Goal: Task Accomplishment & Management: Use online tool/utility

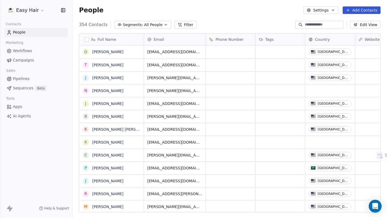
scroll to position [192, 314]
click at [186, 26] on button "Filter" at bounding box center [185, 25] width 22 height 8
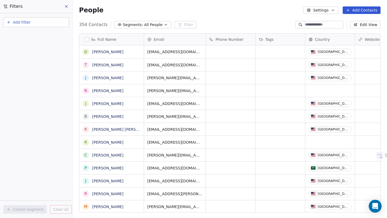
click at [66, 6] on icon at bounding box center [66, 6] width 4 height 4
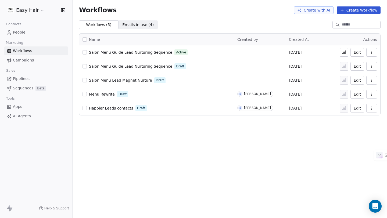
click at [157, 52] on span "Salon Menu Guide Lead Nurturing Sequence" at bounding box center [130, 52] width 83 height 4
click at [371, 79] on icon "button" at bounding box center [371, 80] width 4 height 4
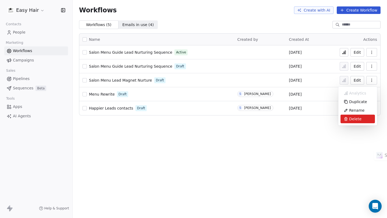
click at [354, 118] on span "Delete" at bounding box center [355, 118] width 12 height 5
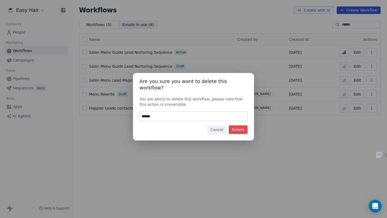
type input "******"
click at [240, 125] on button "Delete" at bounding box center [238, 129] width 19 height 9
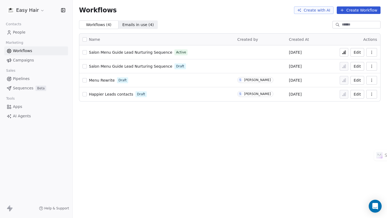
click at [107, 79] on span "Menu Rewrite" at bounding box center [102, 80] width 26 height 4
click at [371, 80] on icon "button" at bounding box center [371, 80] width 0 height 0
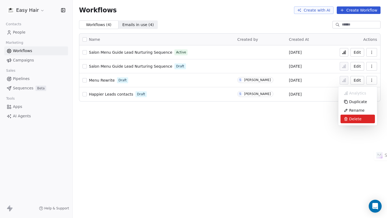
click at [352, 119] on span "Delete" at bounding box center [355, 118] width 12 height 5
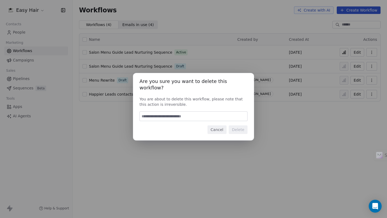
click at [191, 112] on input at bounding box center [193, 116] width 107 height 9
type input "******"
click at [236, 127] on button "Delete" at bounding box center [238, 129] width 19 height 9
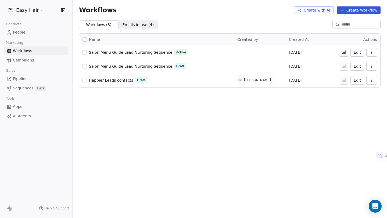
click at [146, 51] on span "Salon Menu Guide Lead Nurturing Sequence" at bounding box center [130, 52] width 83 height 4
click at [157, 51] on span "Salon Menu Guide Lead Nurturing Sequence" at bounding box center [130, 52] width 83 height 4
click at [156, 52] on span "Salon Menu Guide Lead Nurturing Sequence" at bounding box center [130, 52] width 83 height 4
click at [129, 52] on span "Salon Menu Guide Lead Nurturing Sequence" at bounding box center [130, 52] width 83 height 4
click at [151, 66] on span "Salon Menu Guide Lead Nurturing Sequence" at bounding box center [130, 66] width 83 height 4
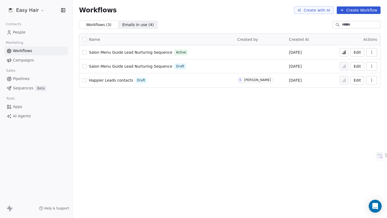
click at [151, 65] on span "Salon Menu Guide Lead Nurturing Sequence" at bounding box center [130, 66] width 83 height 4
click at [142, 66] on span "Salon Menu Guide Lead Nurturing Sequence" at bounding box center [130, 66] width 83 height 4
click at [161, 51] on span "Salon Menu Guide Lead Nurturing Sequence" at bounding box center [130, 52] width 83 height 4
click at [357, 50] on button "Edit" at bounding box center [357, 52] width 14 height 9
click at [21, 31] on span "People" at bounding box center [19, 33] width 13 height 6
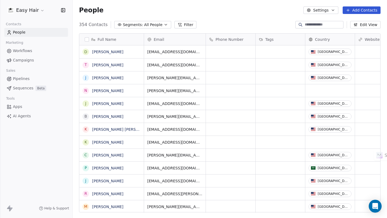
scroll to position [192, 314]
click at [164, 24] on icon "button" at bounding box center [166, 25] width 4 height 4
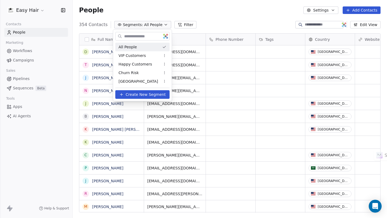
click at [238, 10] on html "Easy Hair Contacts People Marketing Workflows Campaigns Sales Pipelines Sequenc…" at bounding box center [193, 109] width 387 height 218
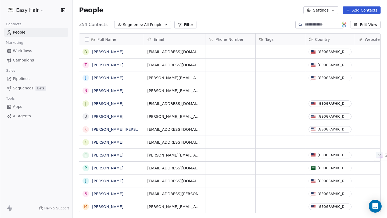
click at [45, 154] on div "Easy Hair Contacts People Marketing Workflows Campaigns Sales Pipelines Sequenc…" at bounding box center [36, 109] width 72 height 218
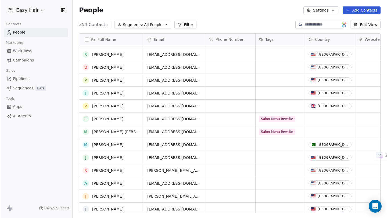
scroll to position [217, 0]
click at [261, 39] on icon at bounding box center [260, 39] width 2 height 2
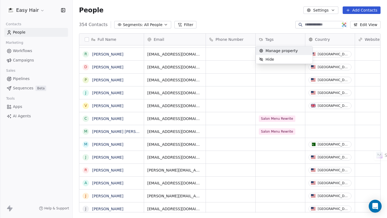
click at [261, 39] on html "Easy Hair Contacts People Marketing Workflows Campaigns Sales Pipelines Sequenc…" at bounding box center [193, 109] width 387 height 218
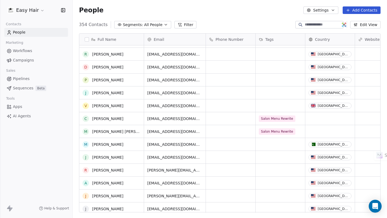
scroll to position [313, 0]
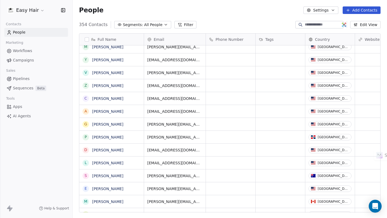
click at [28, 116] on span "AI Agents" at bounding box center [22, 116] width 18 height 6
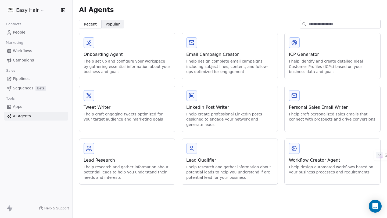
click at [16, 106] on span "Apps" at bounding box center [17, 107] width 9 height 6
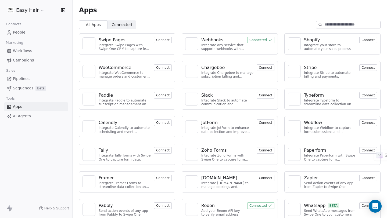
click at [22, 50] on span "Workflows" at bounding box center [22, 51] width 19 height 6
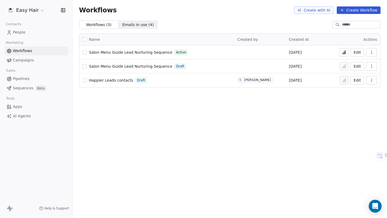
click at [372, 66] on icon "button" at bounding box center [371, 66] width 4 height 4
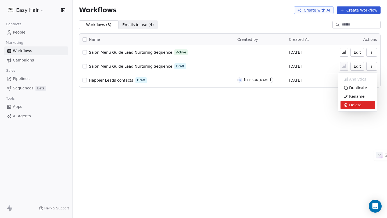
click at [356, 103] on span "Delete" at bounding box center [355, 104] width 12 height 5
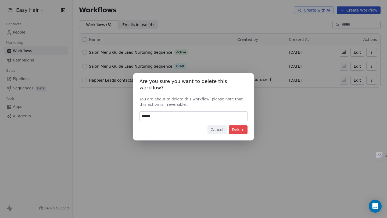
type input "******"
click at [242, 127] on button "Delete" at bounding box center [238, 129] width 19 height 9
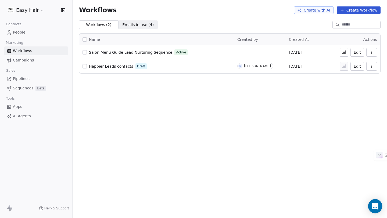
click at [374, 206] on icon "Open Intercom Messenger" at bounding box center [375, 206] width 6 height 7
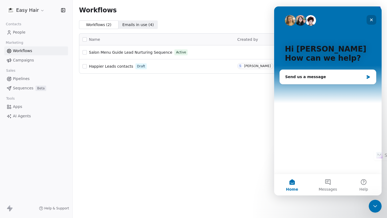
click at [370, 19] on icon "Close" at bounding box center [371, 20] width 3 height 3
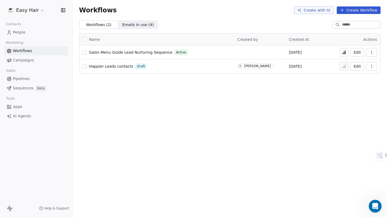
click at [17, 78] on span "Pipelines" at bounding box center [21, 79] width 17 height 6
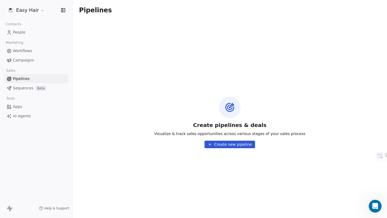
click at [25, 87] on span "Sequences" at bounding box center [23, 88] width 20 height 6
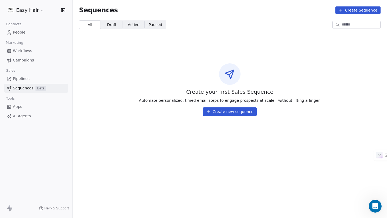
click at [19, 106] on span "Apps" at bounding box center [17, 107] width 9 height 6
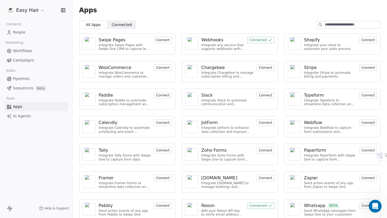
click at [63, 9] on icon "button" at bounding box center [63, 9] width 0 height 3
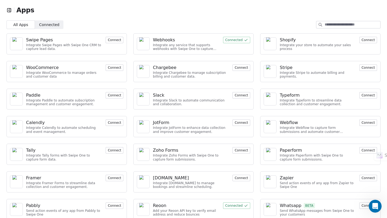
click at [9, 10] on icon "button" at bounding box center [9, 10] width 1 height 1
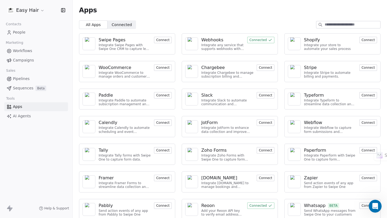
click at [22, 31] on span "People" at bounding box center [19, 33] width 13 height 6
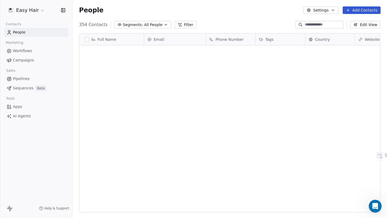
scroll to position [192, 314]
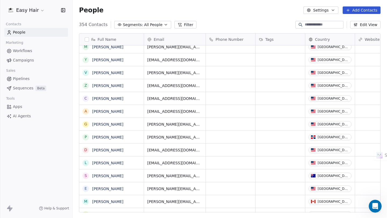
click at [164, 24] on icon "button" at bounding box center [166, 25] width 4 height 4
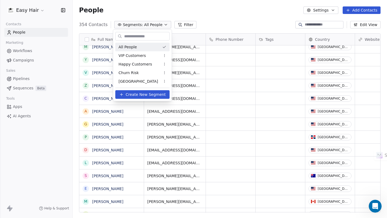
click at [131, 46] on span "All People" at bounding box center [127, 47] width 18 height 6
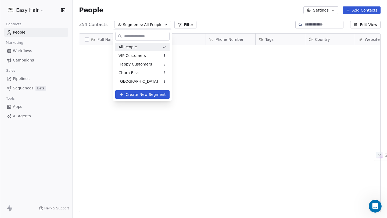
scroll to position [0, 0]
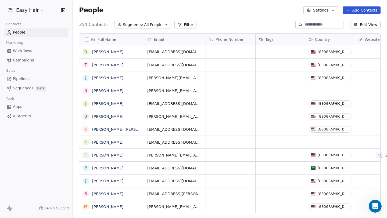
click at [185, 24] on button "Filter" at bounding box center [185, 25] width 22 height 8
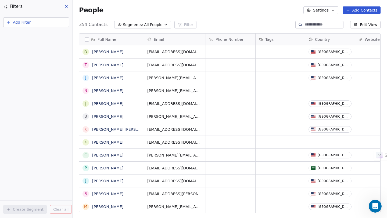
click at [41, 23] on button "Add Filter" at bounding box center [36, 22] width 66 height 10
click at [26, 44] on span "Contact activity" at bounding box center [24, 44] width 30 height 6
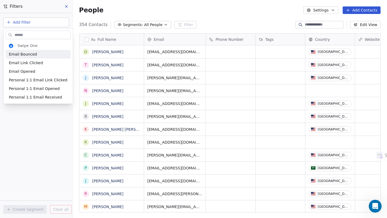
click at [66, 6] on html "Easy Hair Contacts People Marketing Workflows Campaigns Sales Pipelines Sequenc…" at bounding box center [193, 109] width 387 height 218
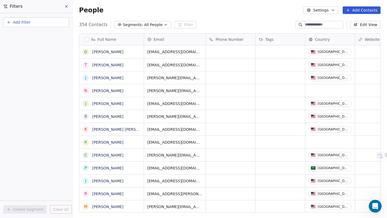
click at [334, 9] on icon "button" at bounding box center [333, 10] width 4 height 4
click at [320, 30] on span "Tags" at bounding box center [321, 31] width 8 height 6
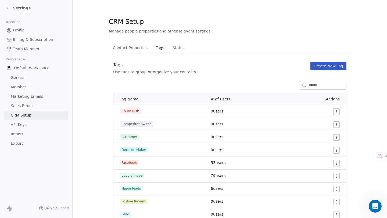
click at [331, 66] on button "Create New Tag" at bounding box center [328, 66] width 36 height 9
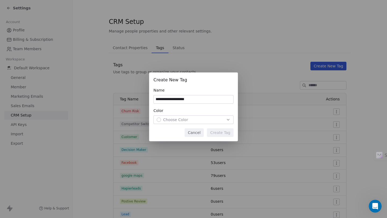
type input "**********"
click at [228, 119] on icon "button" at bounding box center [228, 120] width 4 height 4
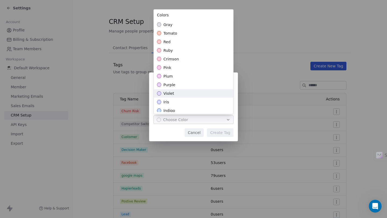
click at [168, 92] on span "violet" at bounding box center [168, 93] width 11 height 5
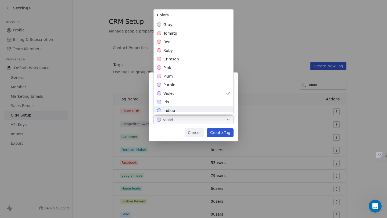
click at [258, 63] on div "**********" at bounding box center [193, 109] width 387 height 218
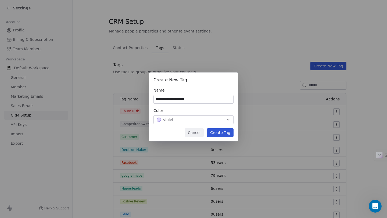
click at [228, 132] on button "Create Tag" at bounding box center [220, 132] width 27 height 9
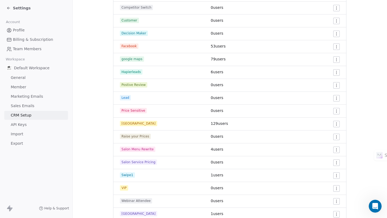
scroll to position [119, 0]
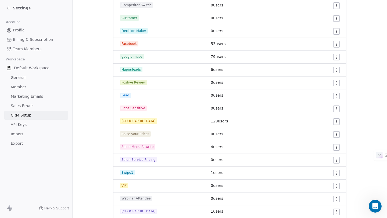
click at [338, 148] on html "Settings Account Profile Billing & Subscription Team Members Workspace Default …" at bounding box center [193, 109] width 387 height 218
click at [326, 158] on span "Edit" at bounding box center [326, 157] width 7 height 5
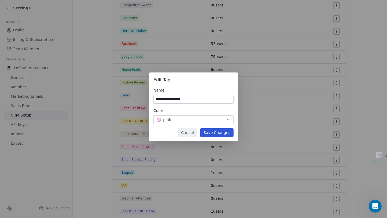
click at [190, 130] on button "Cancel" at bounding box center [187, 132] width 19 height 9
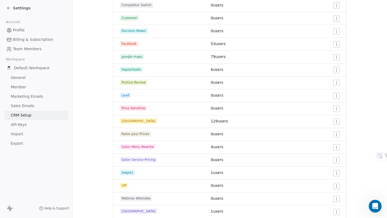
click at [8, 8] on icon at bounding box center [8, 8] width 2 height 0
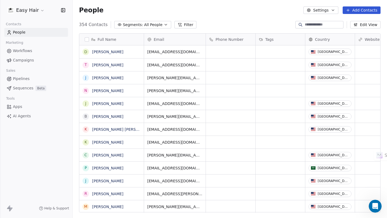
scroll to position [192, 314]
click at [17, 105] on span "Apps" at bounding box center [17, 107] width 9 height 6
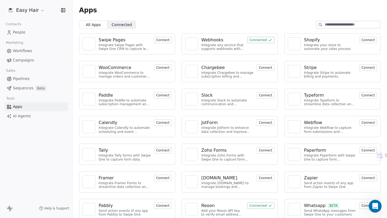
click at [221, 43] on div "Integrate any service that supports webhooks with Swipe One to capture and auto…" at bounding box center [222, 47] width 43 height 8
click at [193, 42] on img at bounding box center [191, 43] width 8 height 13
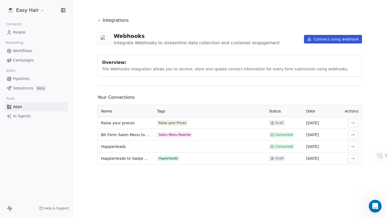
click at [335, 38] on button "Connect using webhook" at bounding box center [333, 39] width 58 height 9
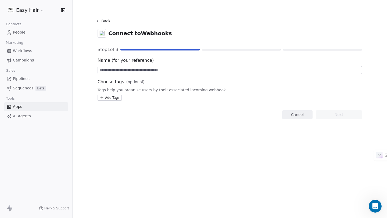
click at [130, 69] on input at bounding box center [230, 70] width 264 height 8
type input "**********"
click at [110, 96] on html "**********" at bounding box center [193, 109] width 387 height 218
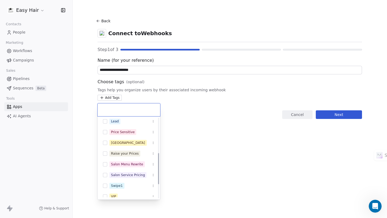
scroll to position [90, 0]
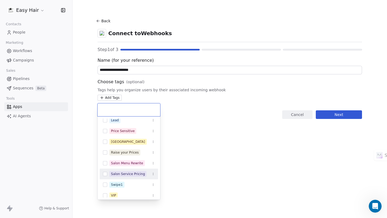
click at [122, 173] on div "Salon Service Pricing" at bounding box center [128, 174] width 34 height 5
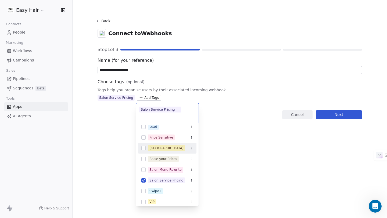
click at [343, 114] on html "**********" at bounding box center [193, 109] width 387 height 218
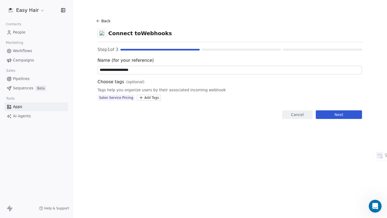
click at [338, 114] on button "Next" at bounding box center [339, 114] width 46 height 9
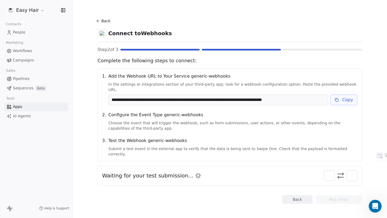
click at [347, 95] on button "Copy" at bounding box center [343, 100] width 27 height 11
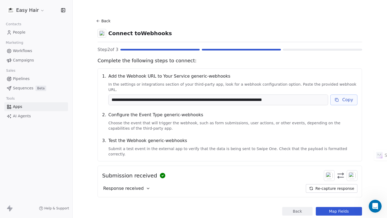
click at [97, 19] on icon at bounding box center [98, 21] width 4 height 4
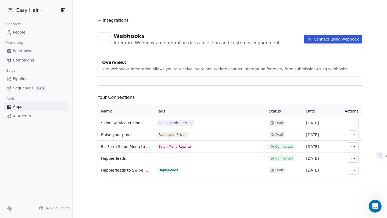
click at [353, 134] on html "Easy Hair Contacts People Marketing Workflows Campaigns Sales Pipelines Sequenc…" at bounding box center [193, 109] width 387 height 218
click at [353, 133] on html "Easy Hair Contacts People Marketing Workflows Campaigns Sales Pipelines Sequenc…" at bounding box center [193, 109] width 387 height 218
click at [119, 146] on span "Bit Form Salon Menu to Swipe One" at bounding box center [125, 146] width 49 height 5
click at [177, 147] on div "Salon Menu Rewrite" at bounding box center [174, 146] width 32 height 4
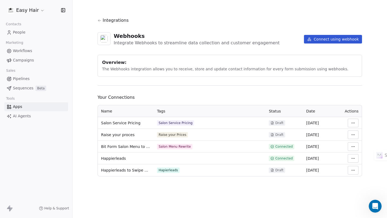
click at [354, 146] on html "Easy Hair Contacts People Marketing Workflows Campaigns Sales Pipelines Sequenc…" at bounding box center [193, 109] width 387 height 218
click at [122, 136] on span "Raise your proces" at bounding box center [118, 134] width 34 height 5
click at [217, 99] on span "Your Connections" at bounding box center [229, 97] width 264 height 6
click at [125, 147] on span "Bit Form Salon Menu to Swipe One" at bounding box center [125, 146] width 49 height 5
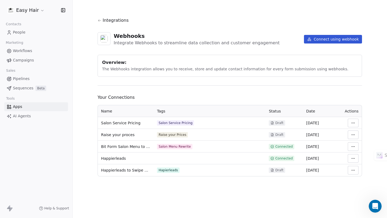
click at [125, 147] on span "Bit Form Salon Menu to Swipe One" at bounding box center [125, 146] width 49 height 5
click at [353, 122] on html "Easy Hair Contacts People Marketing Workflows Campaigns Sales Pipelines Sequenc…" at bounding box center [193, 109] width 387 height 218
click at [373, 93] on html "Easy Hair Contacts People Marketing Workflows Campaigns Sales Pipelines Sequenc…" at bounding box center [193, 109] width 387 height 218
click at [318, 147] on span "[DATE]" at bounding box center [312, 146] width 13 height 4
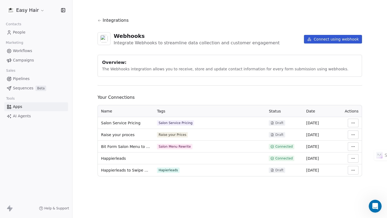
click at [115, 123] on span "Salon Service Pricing" at bounding box center [120, 122] width 39 height 5
click at [117, 135] on span "Raise your proces" at bounding box center [118, 134] width 34 height 5
click at [118, 146] on span "Bit Form Salon Menu to Swipe One" at bounding box center [125, 146] width 49 height 5
click at [354, 123] on html "Easy Hair Contacts People Marketing Workflows Campaigns Sales Pipelines Sequenc…" at bounding box center [193, 109] width 387 height 218
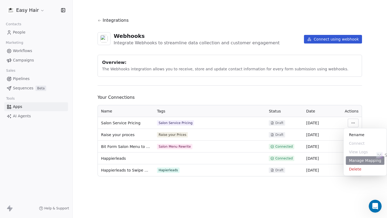
click at [357, 160] on div "Manage Mapping" at bounding box center [365, 160] width 39 height 9
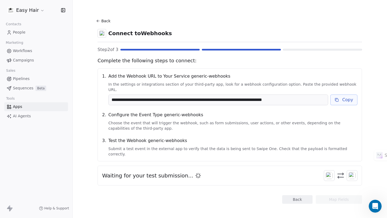
click at [348, 95] on button "Copy" at bounding box center [343, 100] width 27 height 11
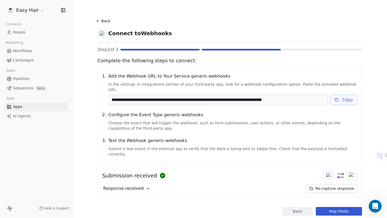
scroll to position [4, 0]
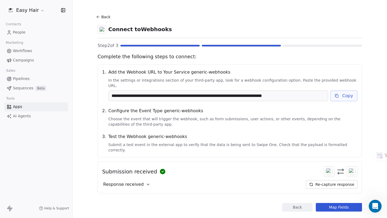
click at [336, 203] on button "Map Fields" at bounding box center [339, 207] width 46 height 9
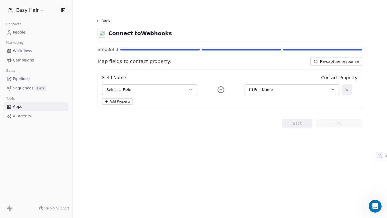
scroll to position [0, 0]
click at [191, 89] on icon "button" at bounding box center [190, 90] width 4 height 4
click at [191, 88] on icon "button" at bounding box center [190, 90] width 4 height 4
click at [333, 89] on icon "button" at bounding box center [333, 89] width 2 height 1
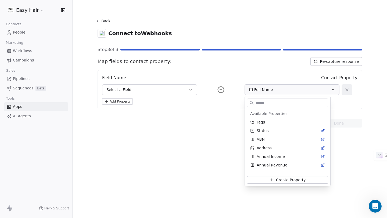
scroll to position [154, 0]
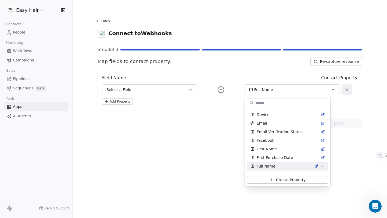
click at [333, 89] on html "Easy Hair Contacts People Marketing Workflows Campaigns Sales Pipelines Sequenc…" at bounding box center [193, 109] width 387 height 218
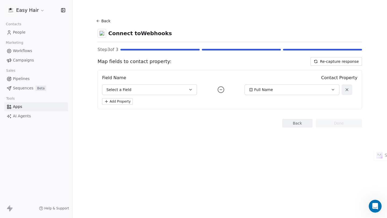
click at [190, 88] on icon "button" at bounding box center [190, 90] width 4 height 4
click at [113, 112] on span "entry_id" at bounding box center [114, 113] width 16 height 5
click at [191, 89] on icon "button" at bounding box center [190, 89] width 2 height 1
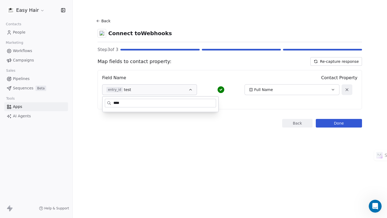
click at [135, 104] on input "****" at bounding box center [164, 103] width 102 height 8
type input "****"
click at [195, 72] on div "Field Name Contact Property entry_id test Full Name Add Property" at bounding box center [229, 89] width 264 height 39
click at [121, 100] on button "Add Property" at bounding box center [117, 101] width 31 height 6
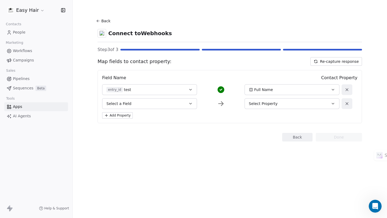
click at [332, 103] on icon "button" at bounding box center [333, 103] width 4 height 4
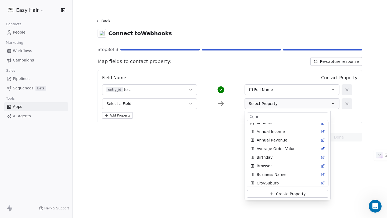
scroll to position [0, 0]
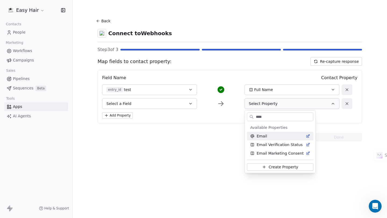
type input "****"
click at [276, 135] on div "Email" at bounding box center [280, 135] width 60 height 5
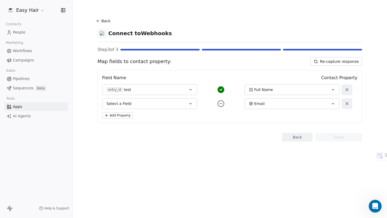
click at [139, 103] on button "Select a Field" at bounding box center [149, 103] width 95 height 11
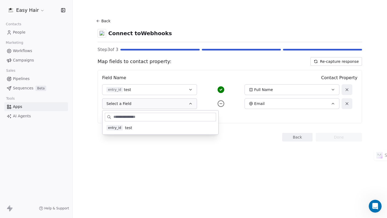
click at [128, 128] on span "test" at bounding box center [128, 127] width 7 height 5
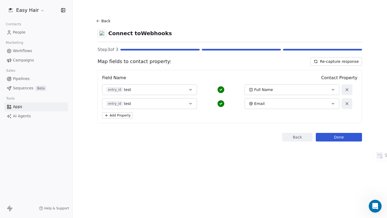
click at [332, 88] on icon "button" at bounding box center [333, 90] width 4 height 4
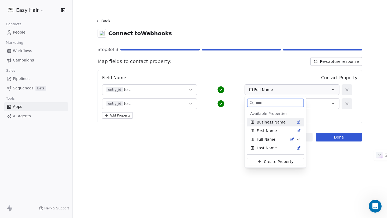
type input "****"
click at [277, 158] on button "Create Property" at bounding box center [275, 162] width 57 height 8
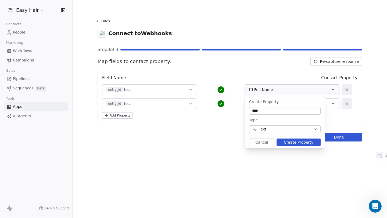
click at [301, 142] on button "Create Property" at bounding box center [298, 143] width 44 height 8
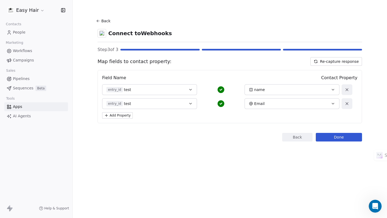
click at [190, 89] on icon "button" at bounding box center [190, 90] width 4 height 4
type input "****"
click at [203, 84] on div "entry_id test name" at bounding box center [220, 89] width 237 height 11
click at [191, 89] on icon "button" at bounding box center [190, 90] width 4 height 4
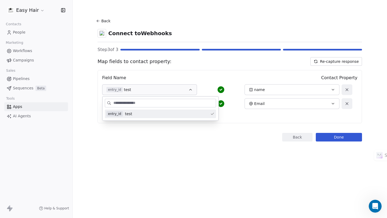
click at [205, 73] on div "Field Name Contact Property entry_id test name entry_id test Email Add Property" at bounding box center [229, 96] width 264 height 53
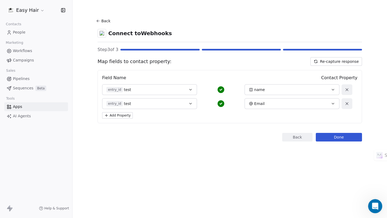
click at [375, 201] on div "Open Intercom Messenger" at bounding box center [374, 206] width 18 height 18
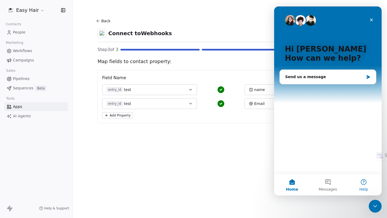
click at [363, 184] on button "Help" at bounding box center [364, 184] width 36 height 21
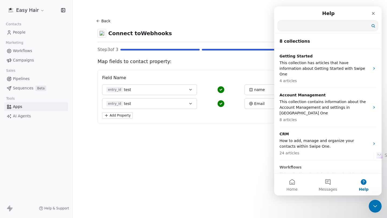
click at [310, 26] on input "Search for help" at bounding box center [328, 26] width 100 height 10
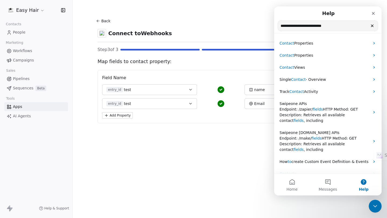
click at [280, 27] on input "**********" at bounding box center [328, 26] width 100 height 10
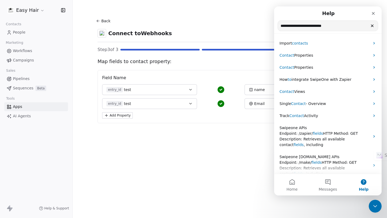
drag, startPoint x: 341, startPoint y: 27, endPoint x: 299, endPoint y: 27, distance: 42.4
click at [299, 27] on input "**********" at bounding box center [328, 26] width 100 height 10
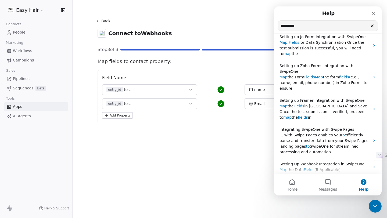
scroll to position [107, 0]
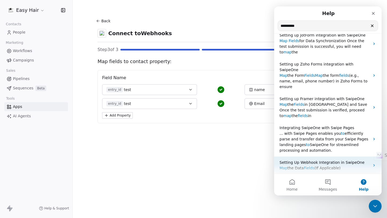
type input "**********"
click at [312, 160] on span "Setting Up Webhook Integration in SwipeOne" at bounding box center [321, 162] width 85 height 4
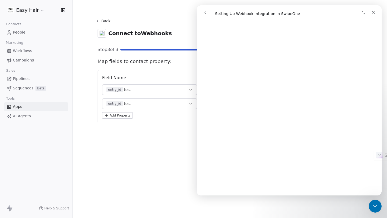
scroll to position [838, 0]
click at [374, 12] on icon "Close" at bounding box center [373, 12] width 3 height 3
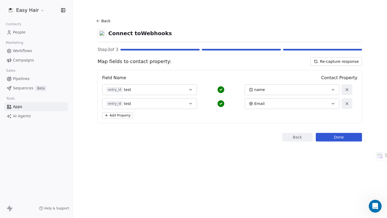
click at [333, 60] on button "Re-capture response" at bounding box center [336, 61] width 52 height 9
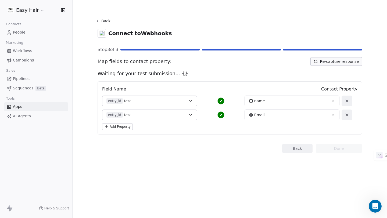
click at [102, 20] on button "Back" at bounding box center [103, 21] width 17 height 10
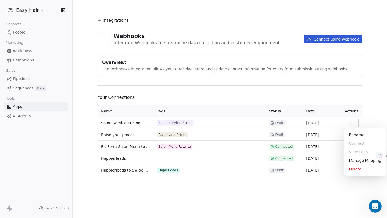
click at [353, 122] on html "Easy Hair Contacts People Marketing Workflows Campaigns Sales Pipelines Sequenc…" at bounding box center [193, 109] width 387 height 218
click at [360, 159] on div "Manage Mapping" at bounding box center [365, 160] width 39 height 9
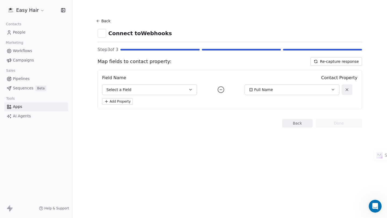
click at [333, 88] on icon "button" at bounding box center [333, 90] width 4 height 4
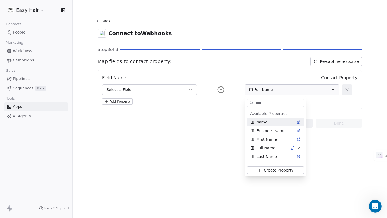
type input "****"
click at [268, 121] on div "name" at bounding box center [275, 121] width 50 height 5
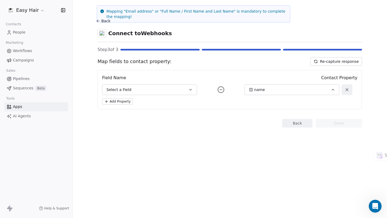
click at [190, 89] on icon "button" at bounding box center [190, 90] width 4 height 4
click at [141, 112] on div "entry_id test" at bounding box center [160, 113] width 108 height 5
click at [121, 100] on button "Add Property" at bounding box center [117, 101] width 31 height 6
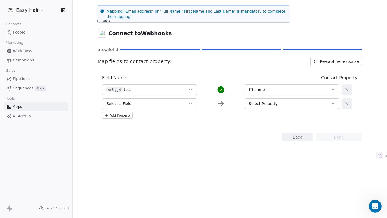
click at [333, 103] on icon "button" at bounding box center [333, 103] width 2 height 1
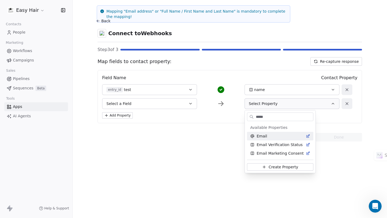
type input "*****"
click at [274, 136] on div "Email" at bounding box center [280, 135] width 60 height 5
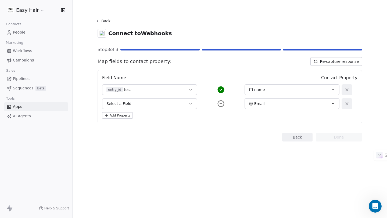
click at [169, 103] on button "Select a Field" at bounding box center [149, 103] width 95 height 11
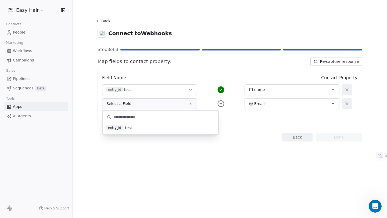
click at [141, 127] on div "entry_id test" at bounding box center [160, 127] width 108 height 5
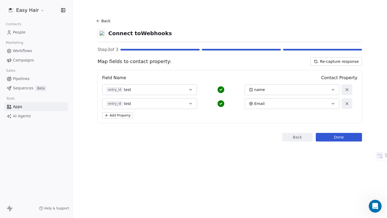
click at [351, 136] on button "Done" at bounding box center [339, 137] width 46 height 9
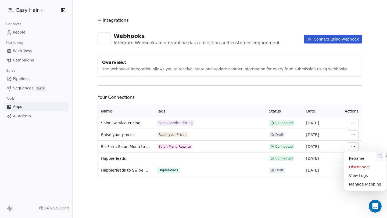
click at [354, 146] on html "Easy Hair Contacts People Marketing Workflows Campaigns Sales Pipelines Sequenc…" at bounding box center [193, 109] width 387 height 218
click at [357, 184] on div "Manage Mapping" at bounding box center [365, 184] width 39 height 9
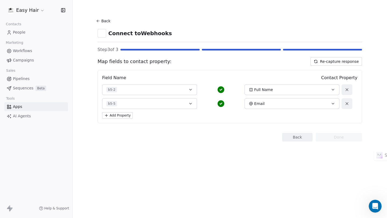
click at [97, 20] on icon at bounding box center [98, 21] width 4 height 4
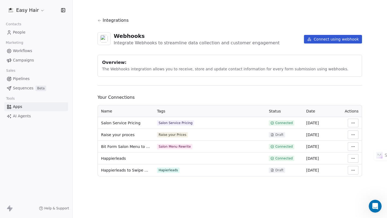
click at [353, 135] on html "Easy Hair Contacts People Marketing Workflows Campaigns Sales Pipelines Sequenc…" at bounding box center [193, 109] width 387 height 218
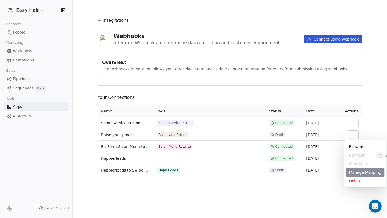
click at [359, 172] on div "Manage Mapping" at bounding box center [365, 172] width 39 height 9
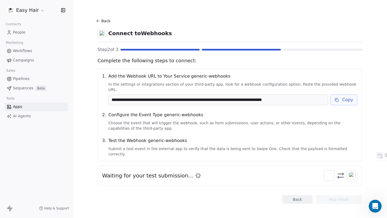
click at [98, 20] on icon at bounding box center [98, 21] width 4 height 4
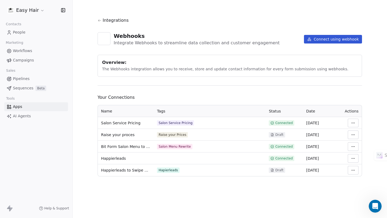
click at [352, 133] on html "Easy Hair Contacts People Marketing Workflows Campaigns Sales Pipelines Sequenc…" at bounding box center [193, 109] width 387 height 218
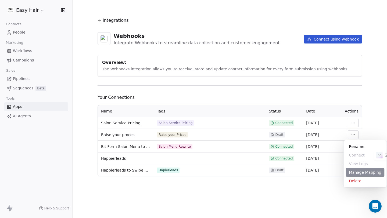
click at [362, 174] on div "Manage Mapping" at bounding box center [365, 172] width 39 height 9
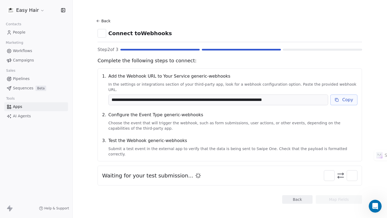
click at [349, 95] on button "Copy" at bounding box center [343, 100] width 27 height 11
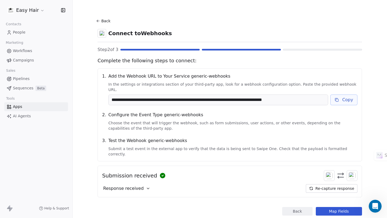
click at [341, 207] on button "Map Fields" at bounding box center [339, 211] width 46 height 9
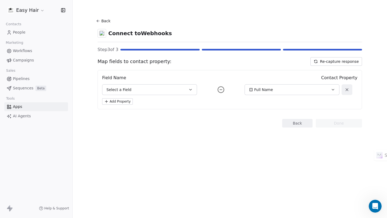
click at [190, 88] on icon "button" at bounding box center [190, 90] width 4 height 4
click at [177, 114] on div "entry_id test" at bounding box center [160, 113] width 108 height 5
click at [118, 101] on button "Add Property" at bounding box center [117, 101] width 31 height 6
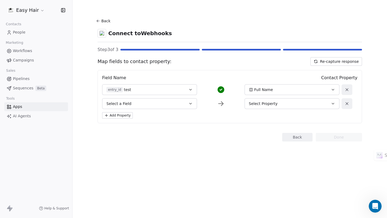
click at [303, 105] on div "Select Property" at bounding box center [288, 103] width 78 height 5
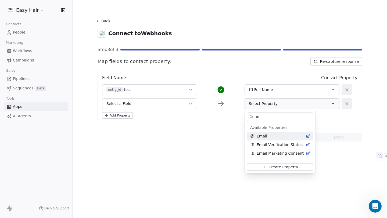
type input "**"
click at [284, 136] on div "Email" at bounding box center [280, 135] width 60 height 5
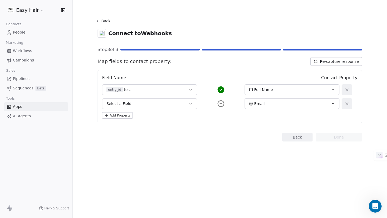
click at [192, 103] on icon "button" at bounding box center [190, 103] width 4 height 4
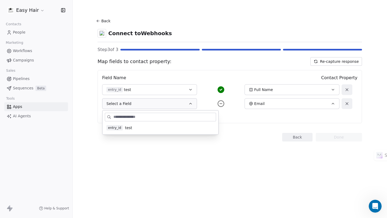
click at [149, 126] on div "entry_id test" at bounding box center [160, 127] width 108 height 5
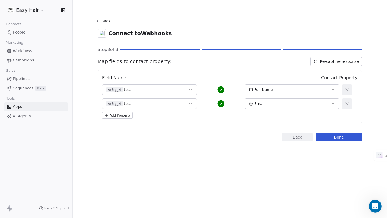
click at [352, 137] on button "Done" at bounding box center [339, 137] width 46 height 9
